Goal: Find specific page/section: Find specific page/section

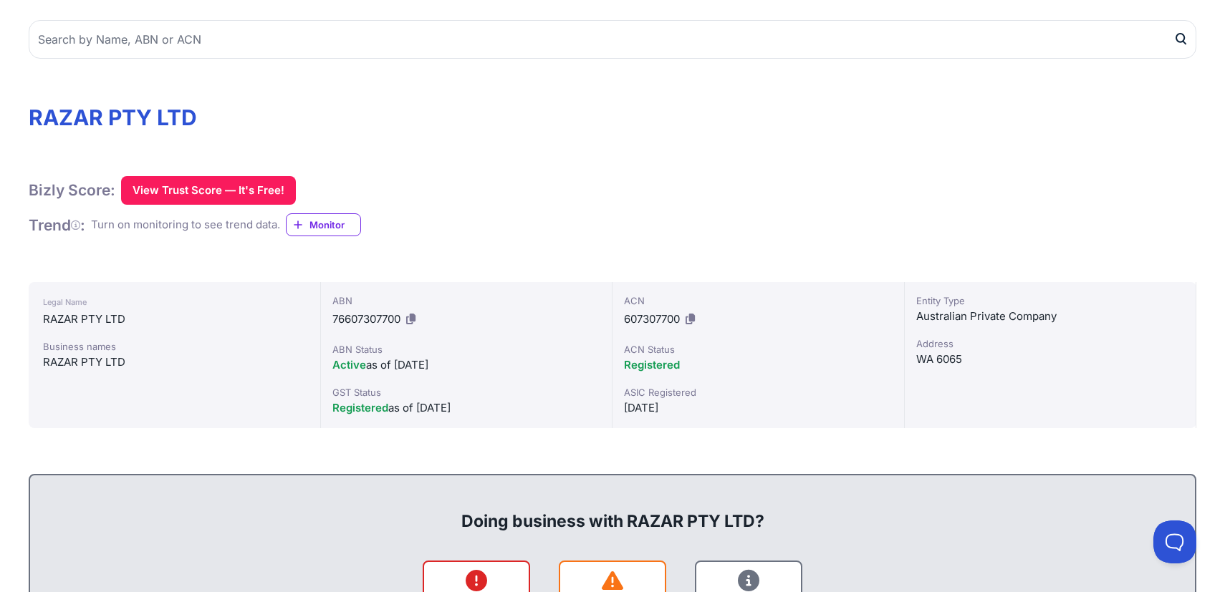
scroll to position [130, 0]
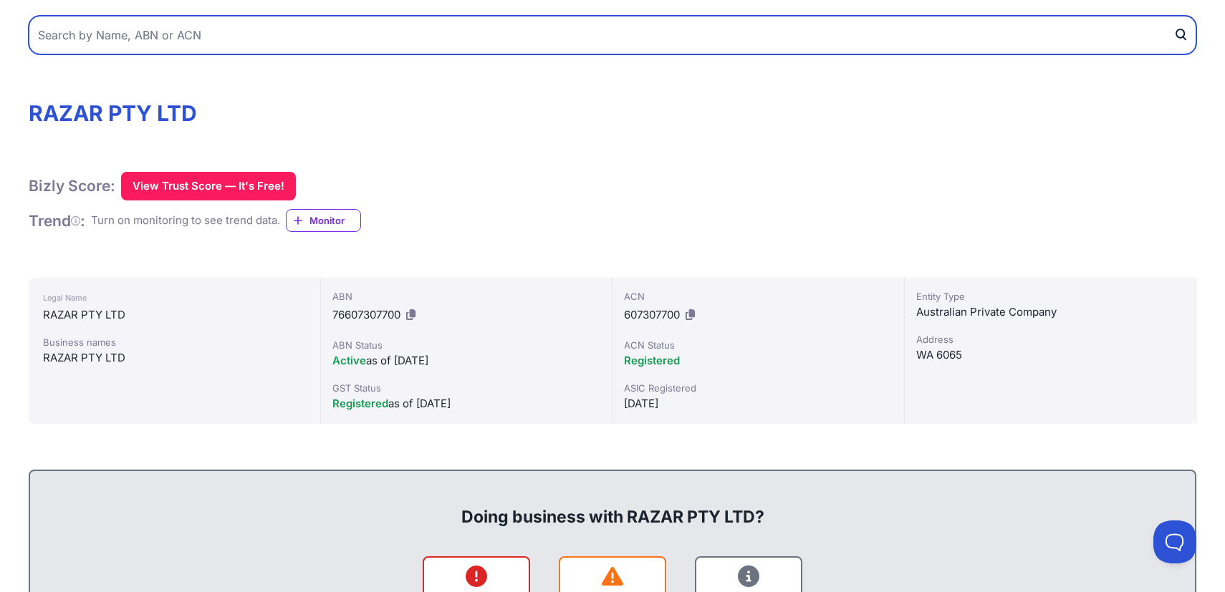
click at [261, 39] on input "text" at bounding box center [613, 35] width 1168 height 39
type input "RAZPORT PTY LTD"
click at [1173, 16] on button "submit" at bounding box center [1184, 35] width 23 height 39
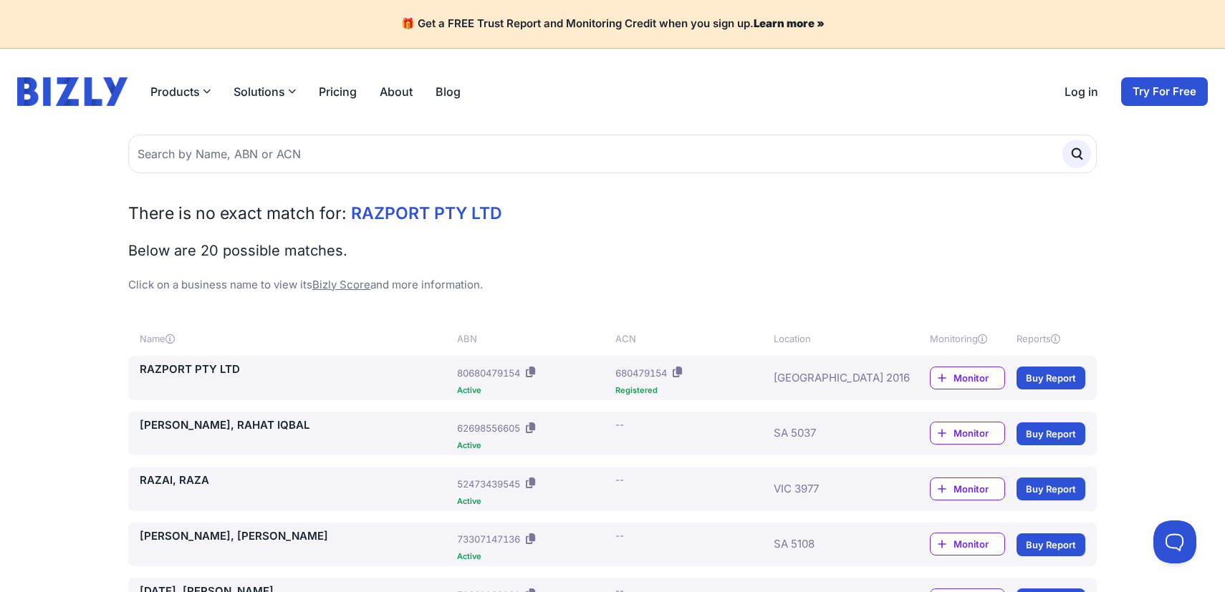
click at [197, 367] on link "RAZPORT PTY LTD" at bounding box center [296, 370] width 312 height 16
